Goal: Transaction & Acquisition: Purchase product/service

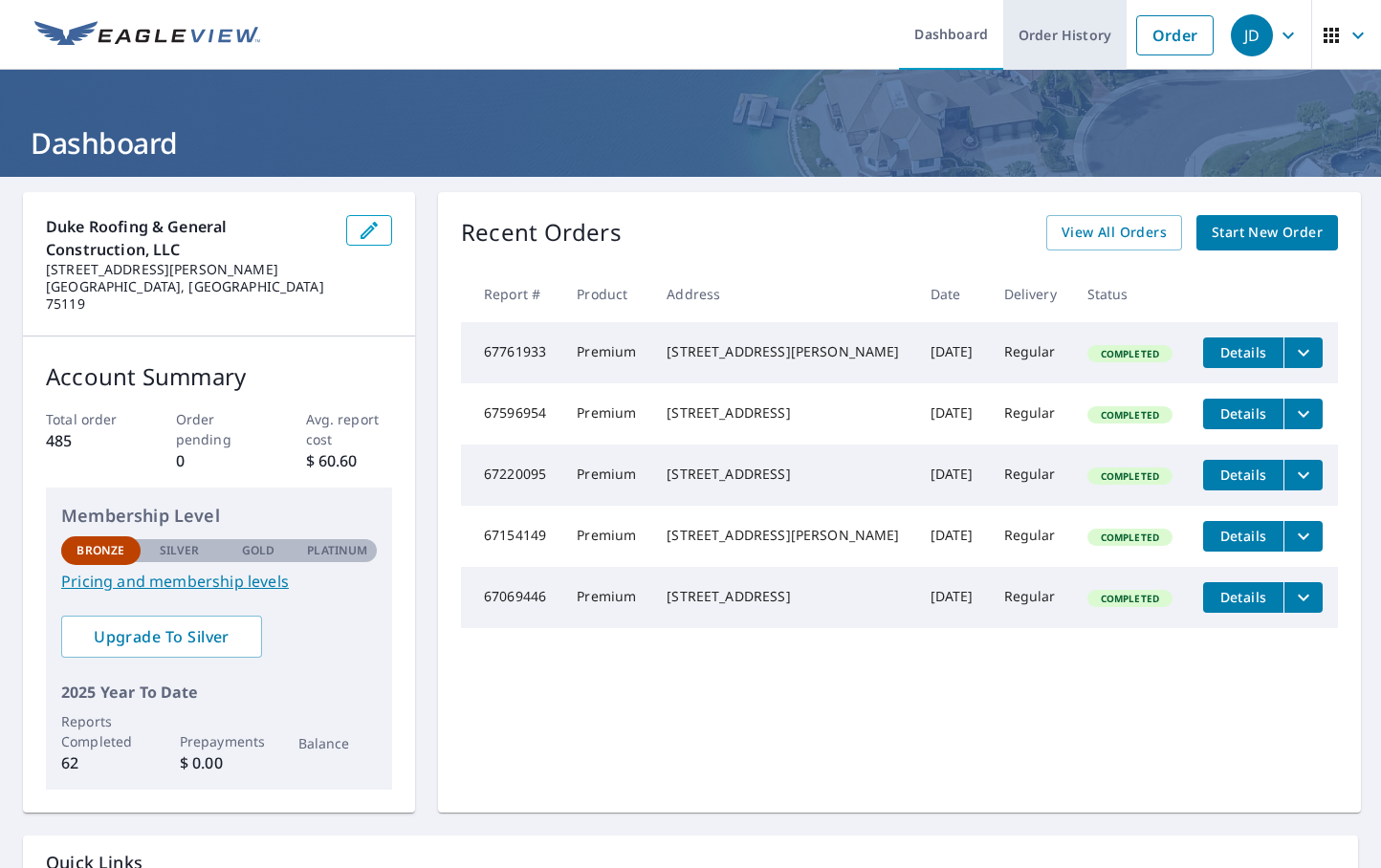
click at [1028, 28] on link "Order History" at bounding box center [1064, 35] width 123 height 70
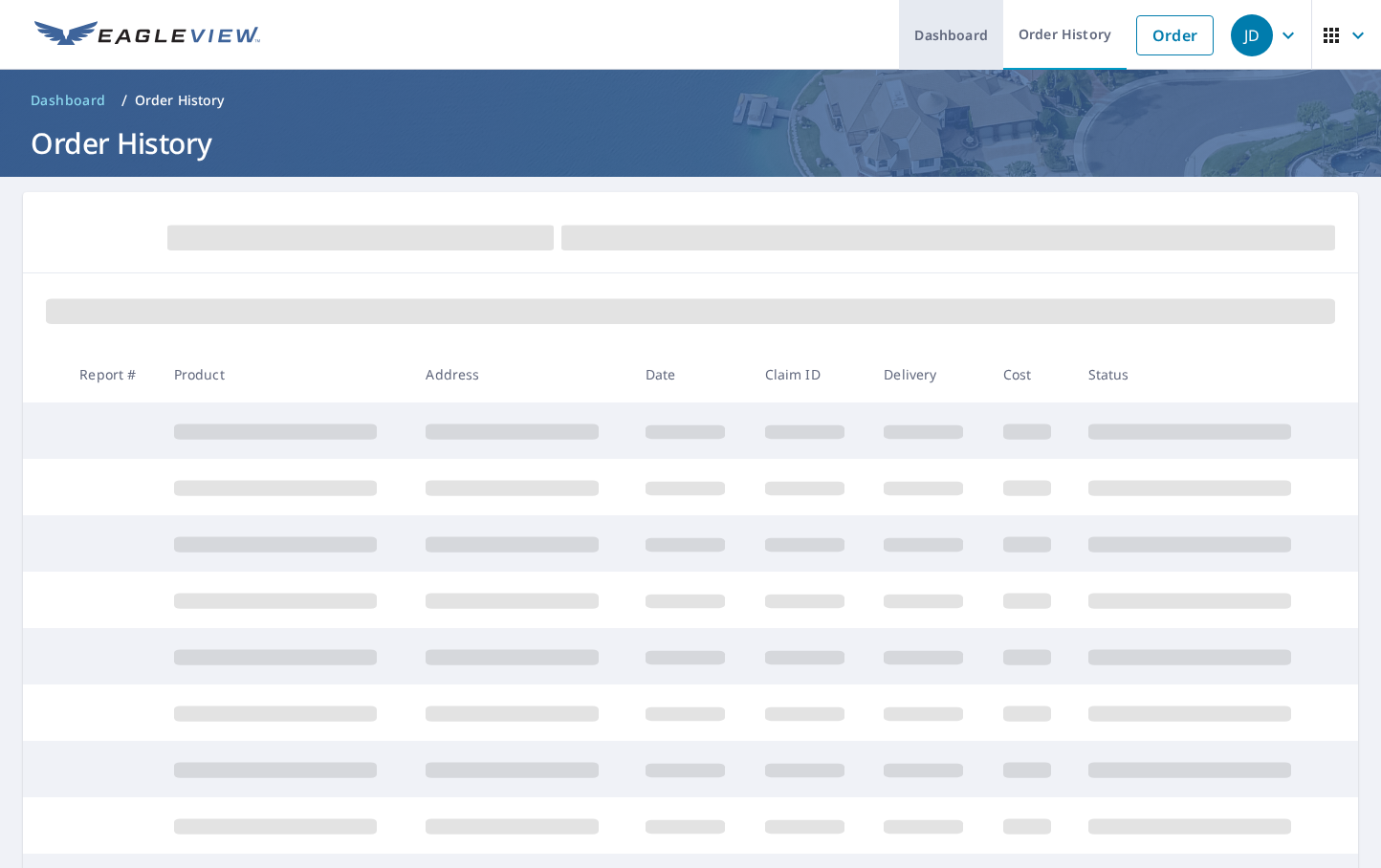
click at [957, 33] on link "Dashboard" at bounding box center [951, 35] width 105 height 70
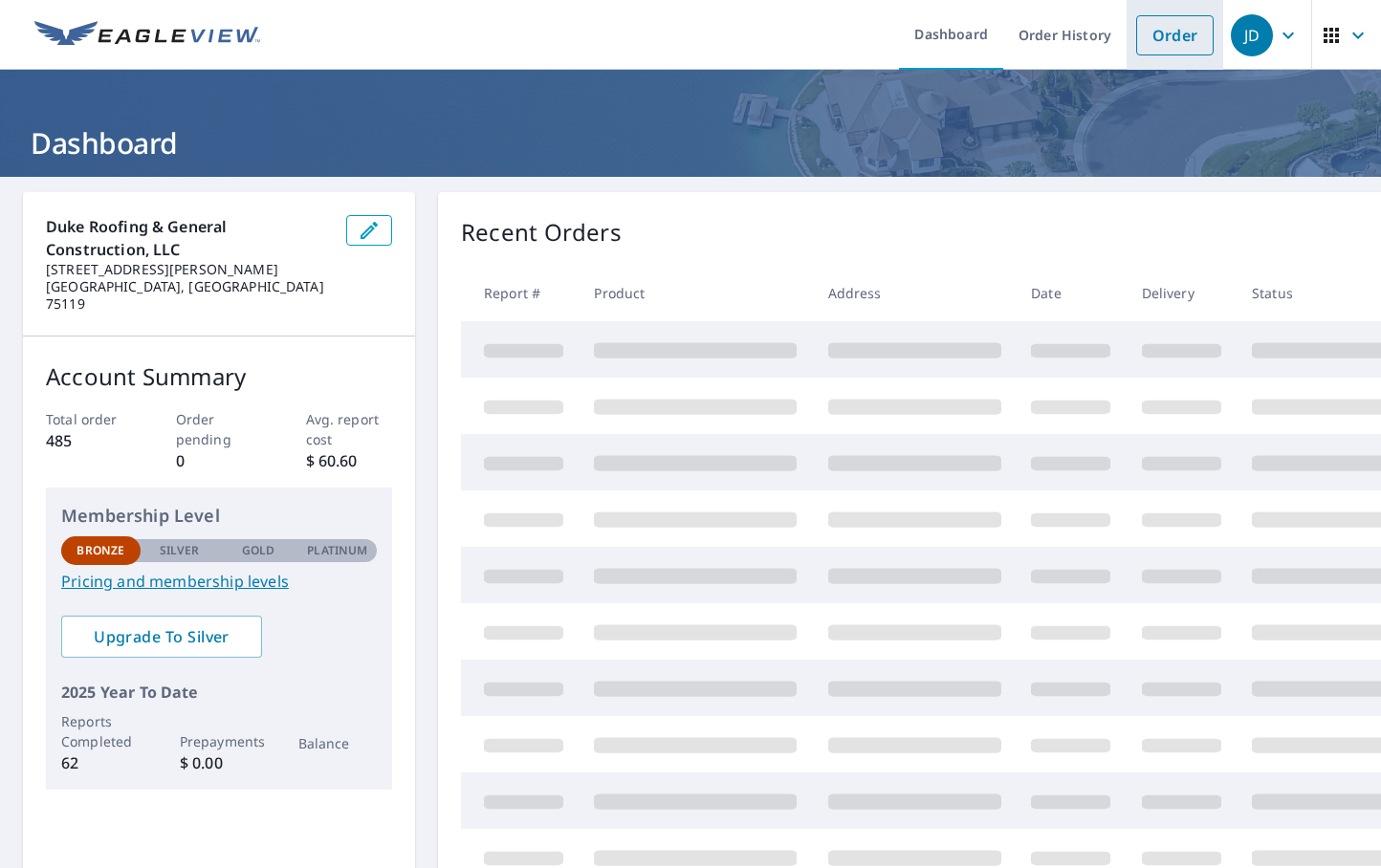
click at [1149, 31] on link "Order" at bounding box center [1175, 36] width 78 height 40
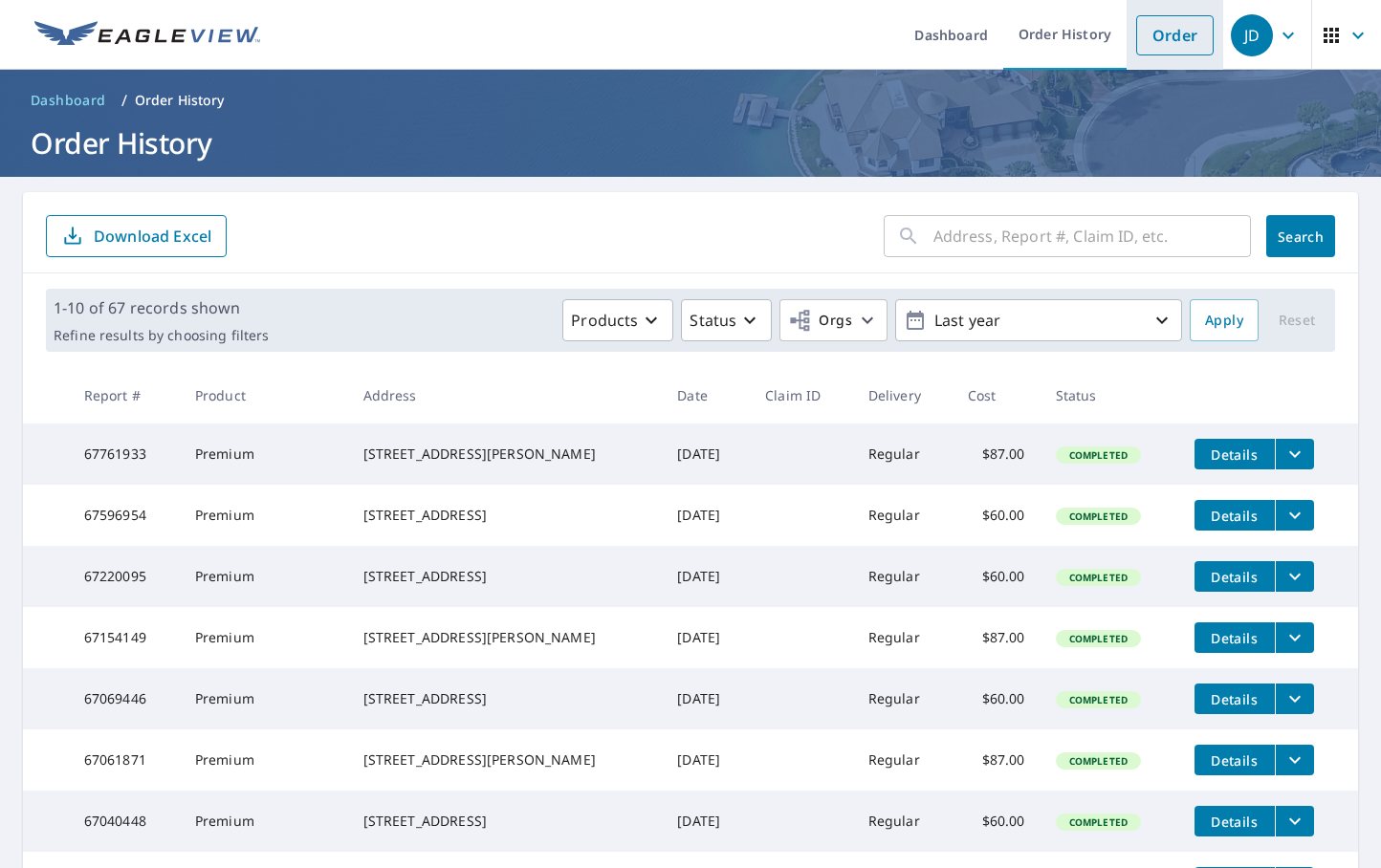
click at [1156, 38] on link "Order" at bounding box center [1175, 36] width 78 height 40
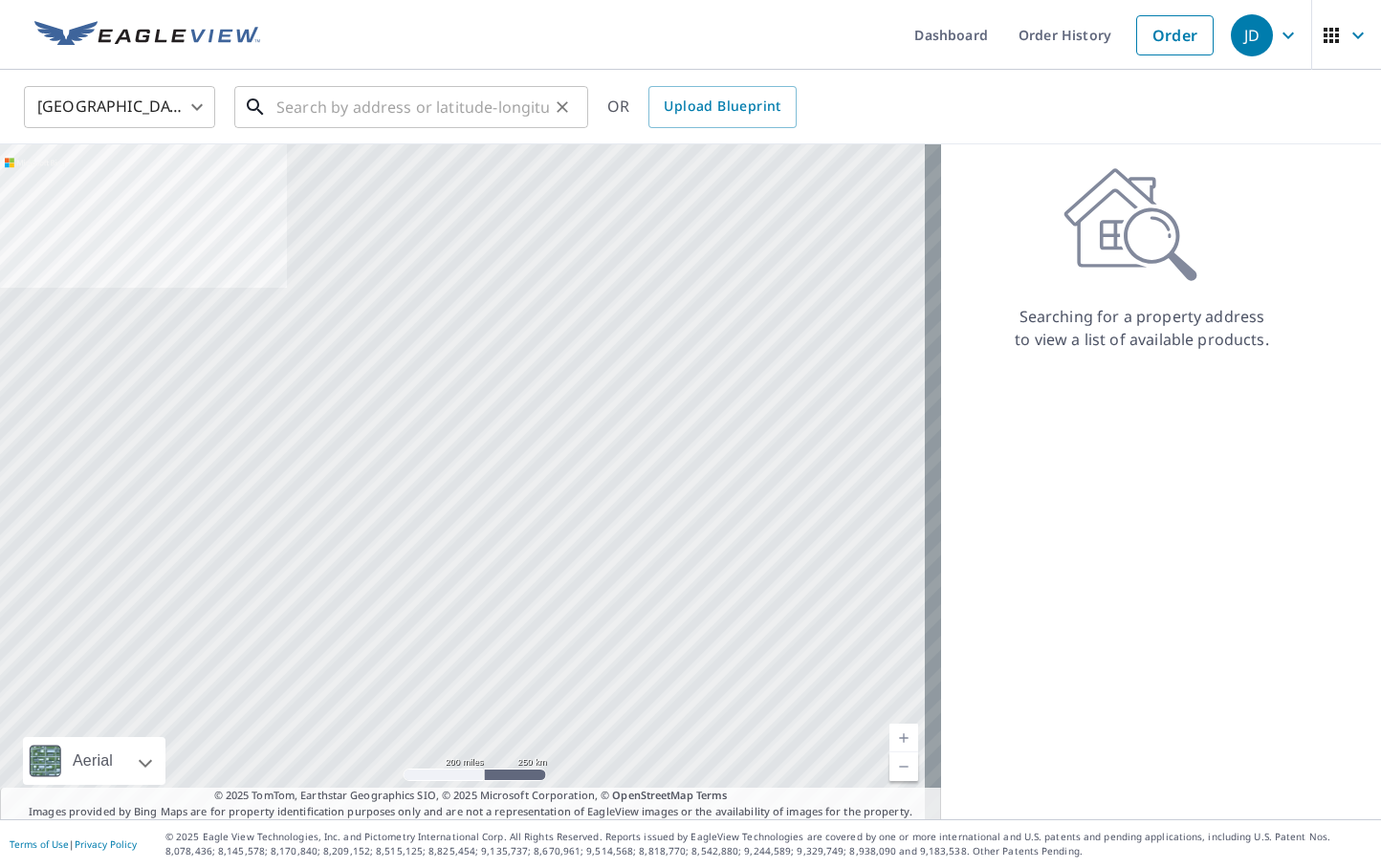
click at [403, 101] on input "text" at bounding box center [413, 108] width 273 height 54
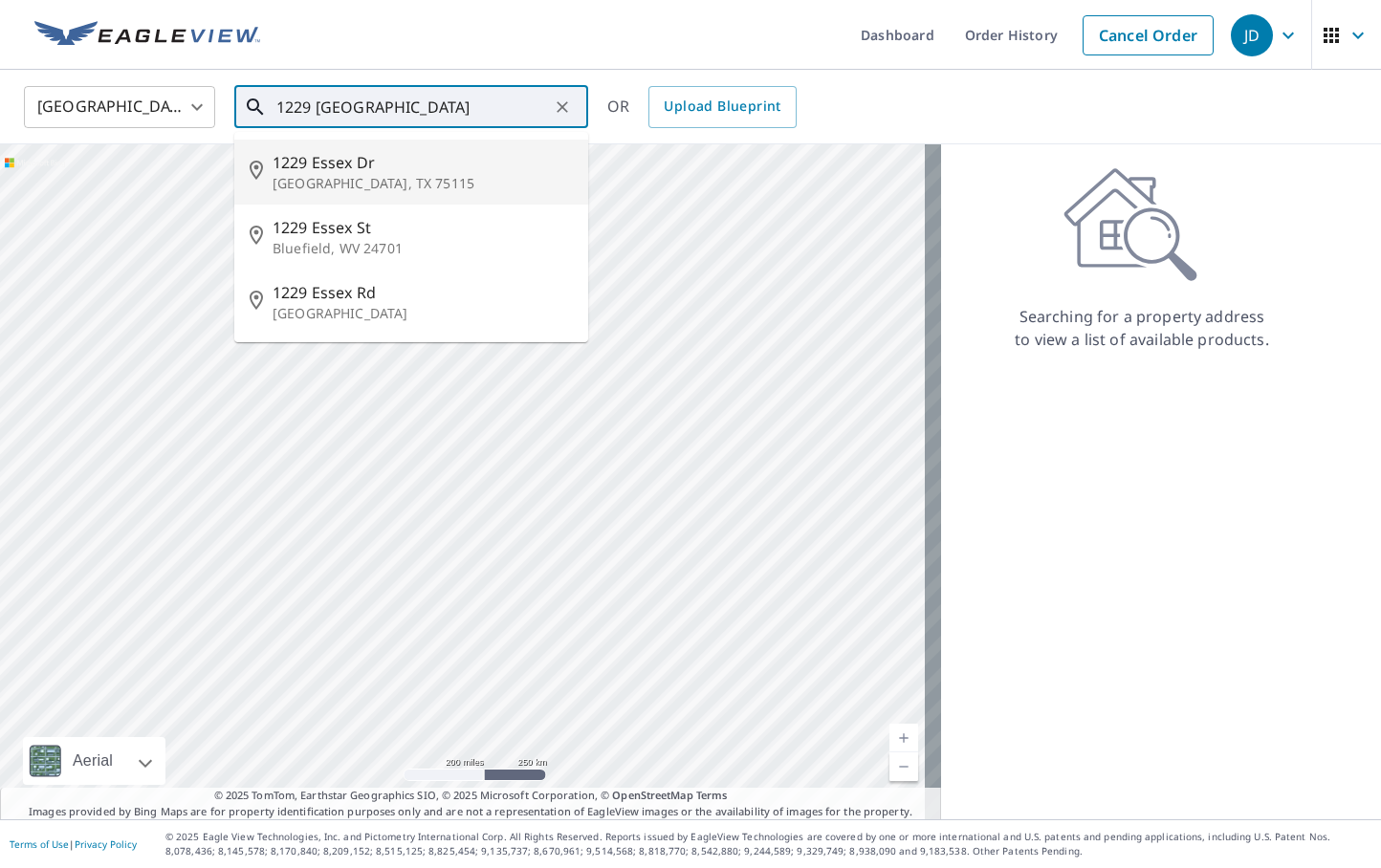
click at [306, 173] on span "1229 Essex Dr" at bounding box center [423, 162] width 301 height 23
type input "[STREET_ADDRESS][PERSON_NAME]"
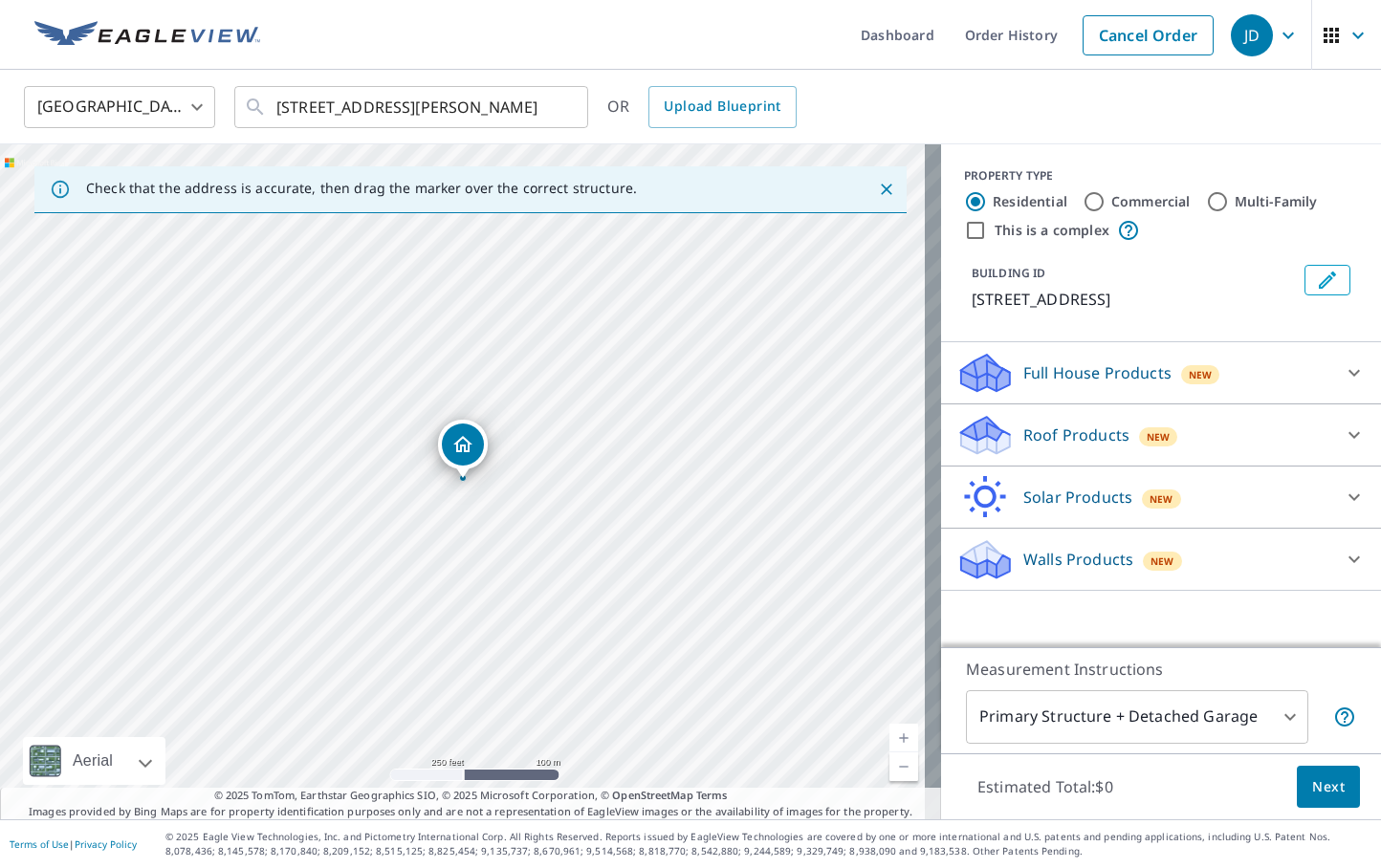
click at [1343, 430] on icon at bounding box center [1354, 435] width 23 height 23
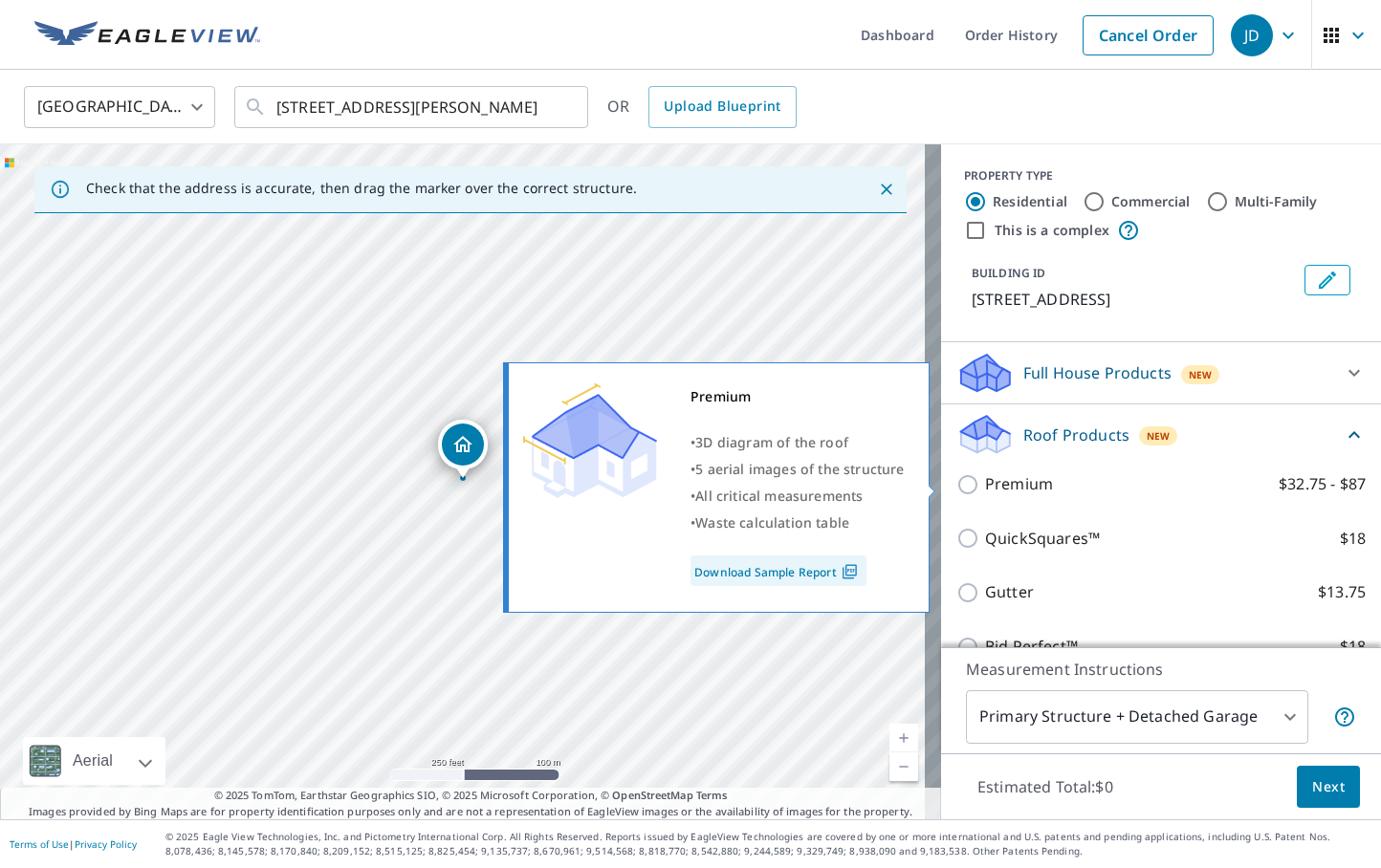
click at [957, 477] on input "Premium $32.75 - $87" at bounding box center [971, 485] width 29 height 23
checkbox input "true"
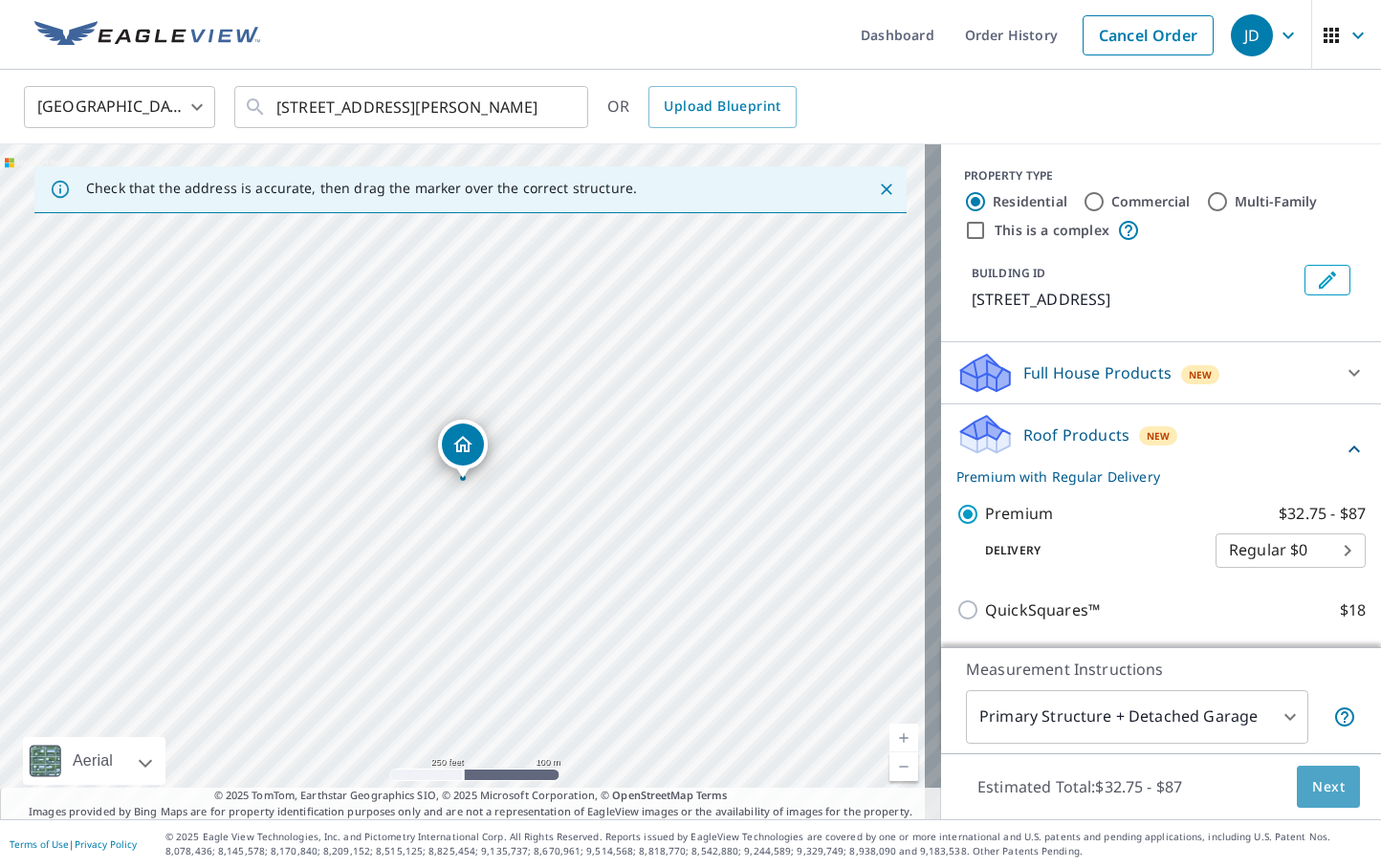
click at [1326, 792] on span "Next" at bounding box center [1328, 786] width 33 height 24
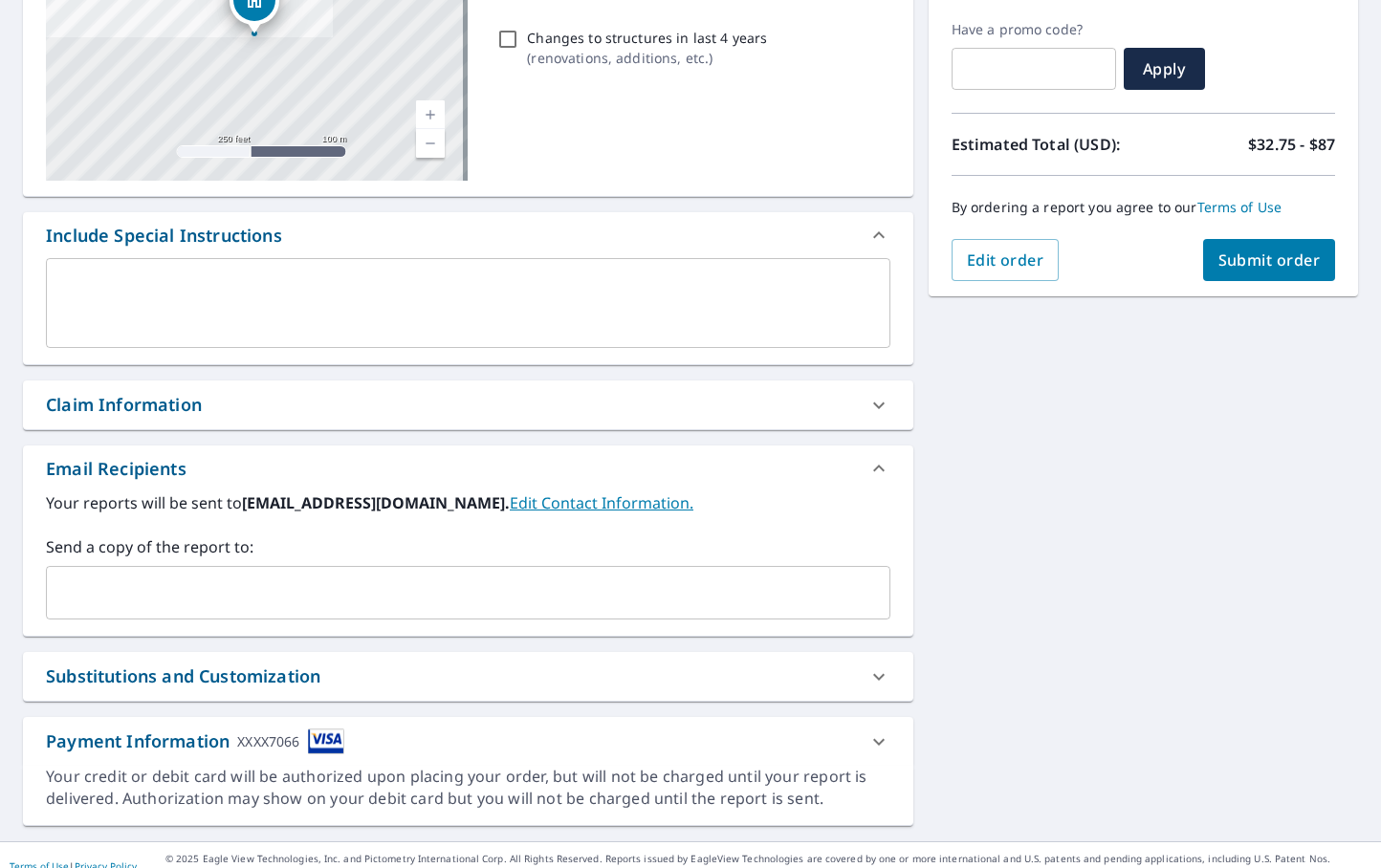
scroll to position [335, 0]
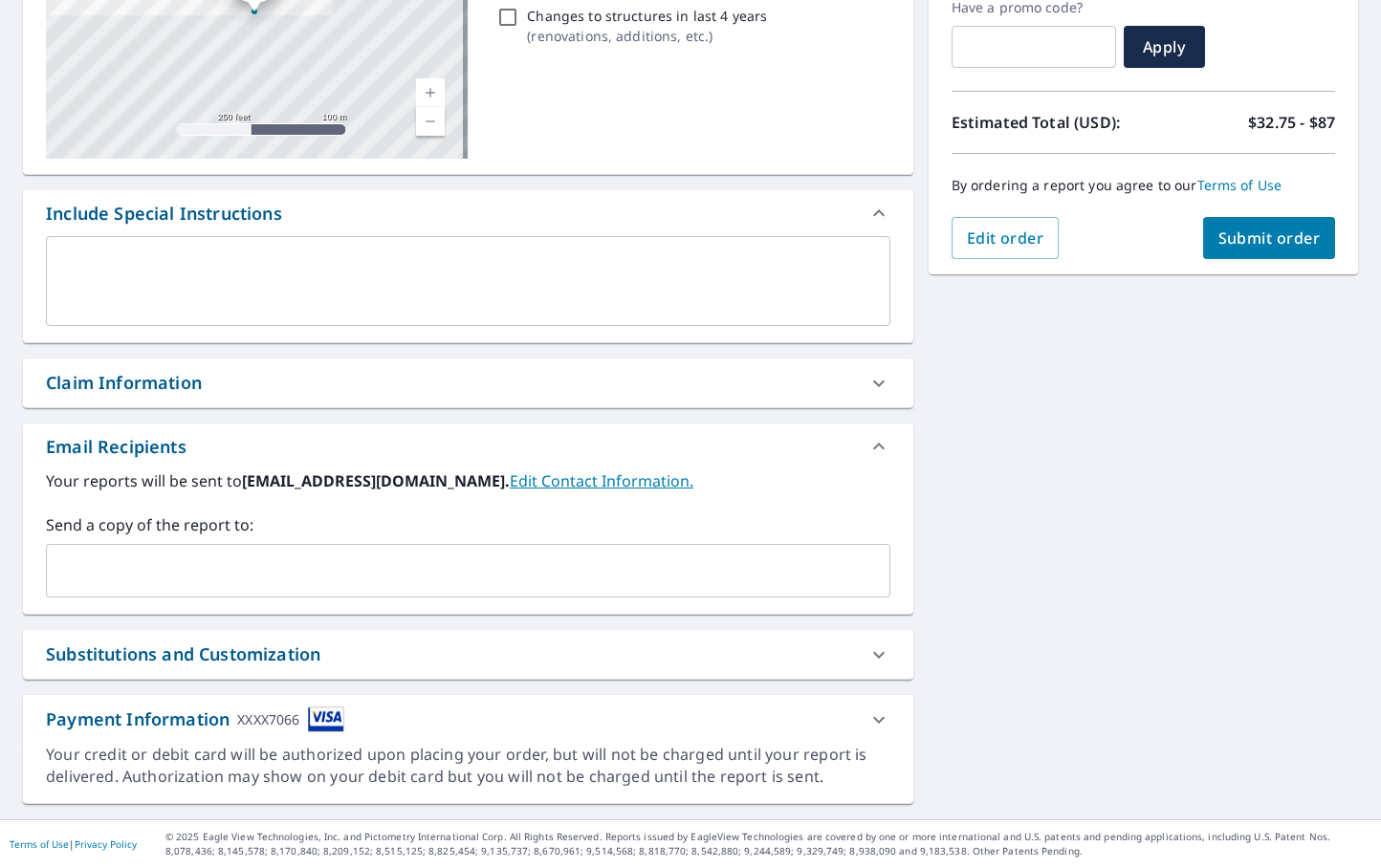
click at [190, 550] on div "​" at bounding box center [468, 571] width 844 height 54
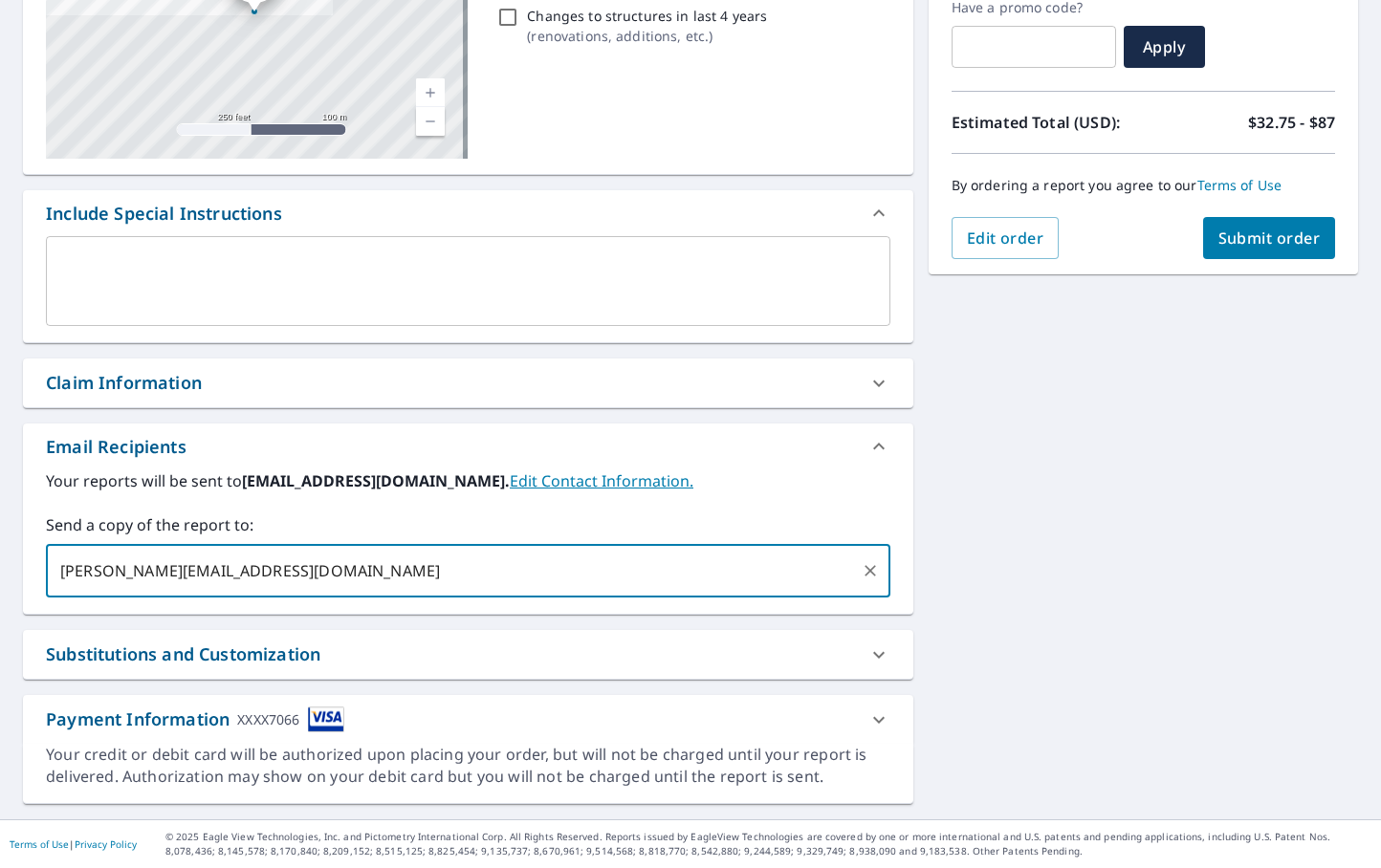
type input "[PERSON_NAME][EMAIL_ADDRESS][DOMAIN_NAME]"
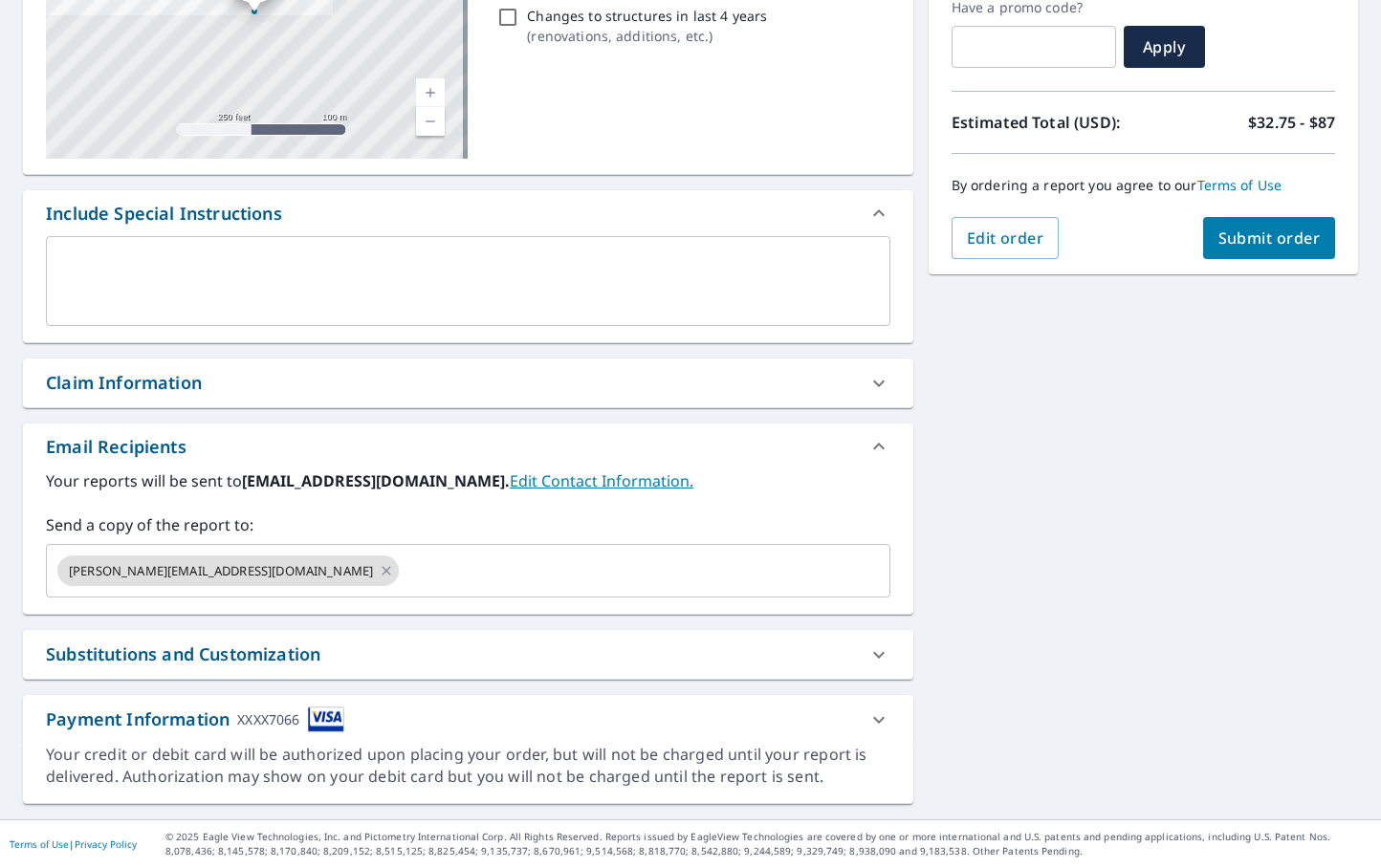
click at [1055, 450] on div "[STREET_ADDRESS][PERSON_NAME] Aerial Road A standard road map Aerial A detailed…" at bounding box center [690, 330] width 1381 height 978
click at [1240, 231] on span "Submit order" at bounding box center [1269, 238] width 103 height 21
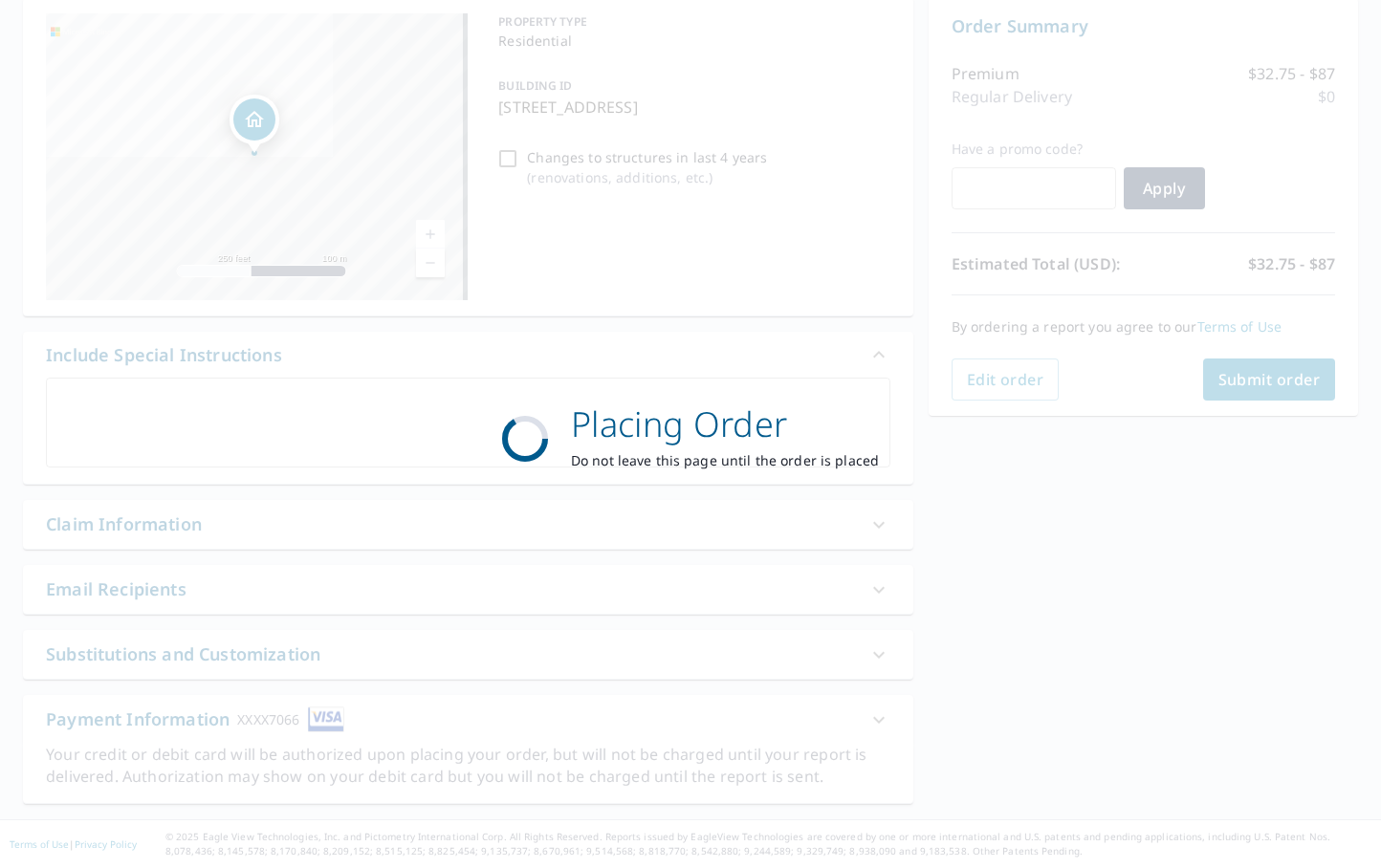
scroll to position [194, 0]
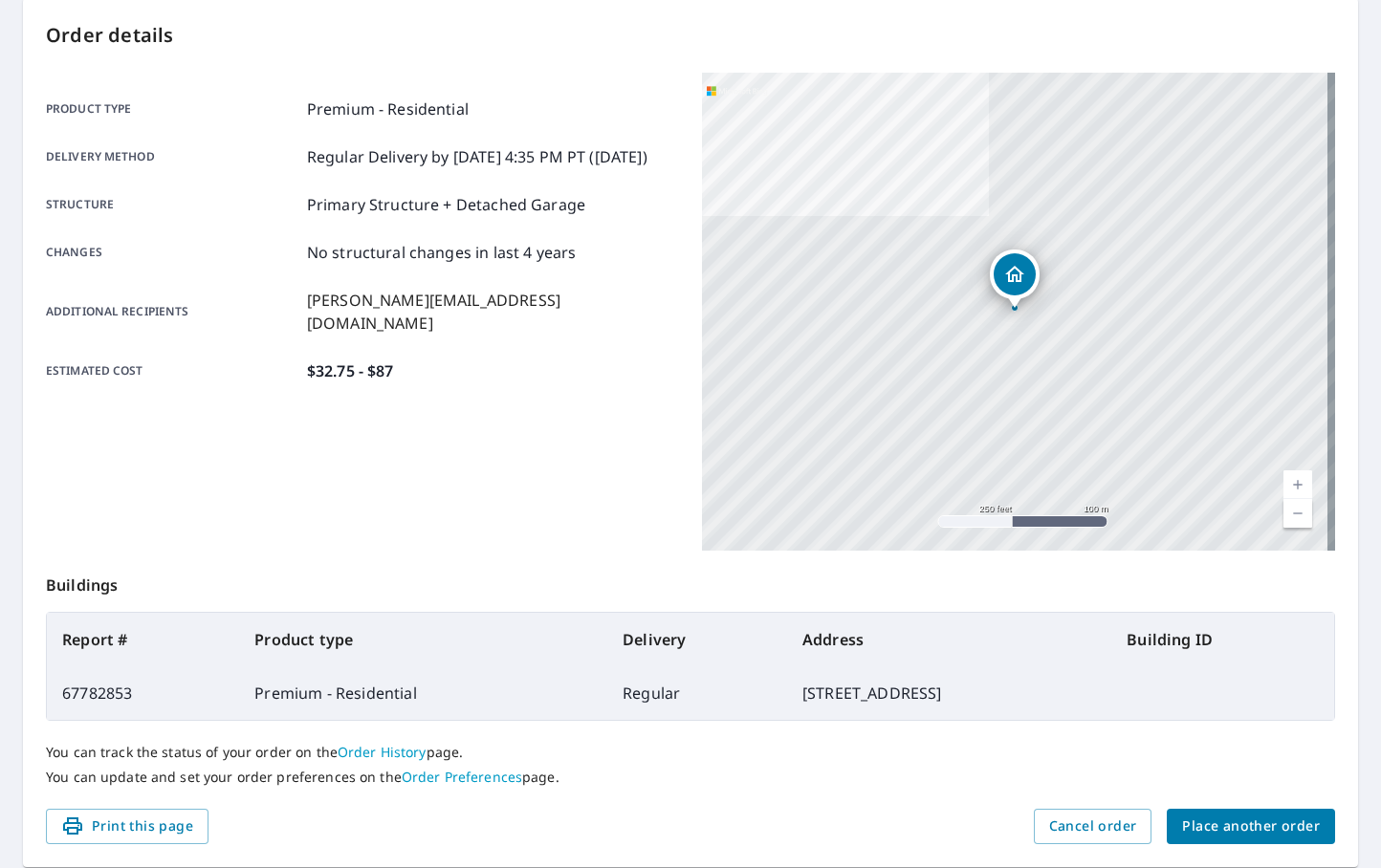
click at [1035, 373] on div "[STREET_ADDRESS][PERSON_NAME]" at bounding box center [1018, 312] width 633 height 478
click at [1188, 834] on span "Place another order" at bounding box center [1250, 826] width 137 height 24
